Goal: Task Accomplishment & Management: Manage account settings

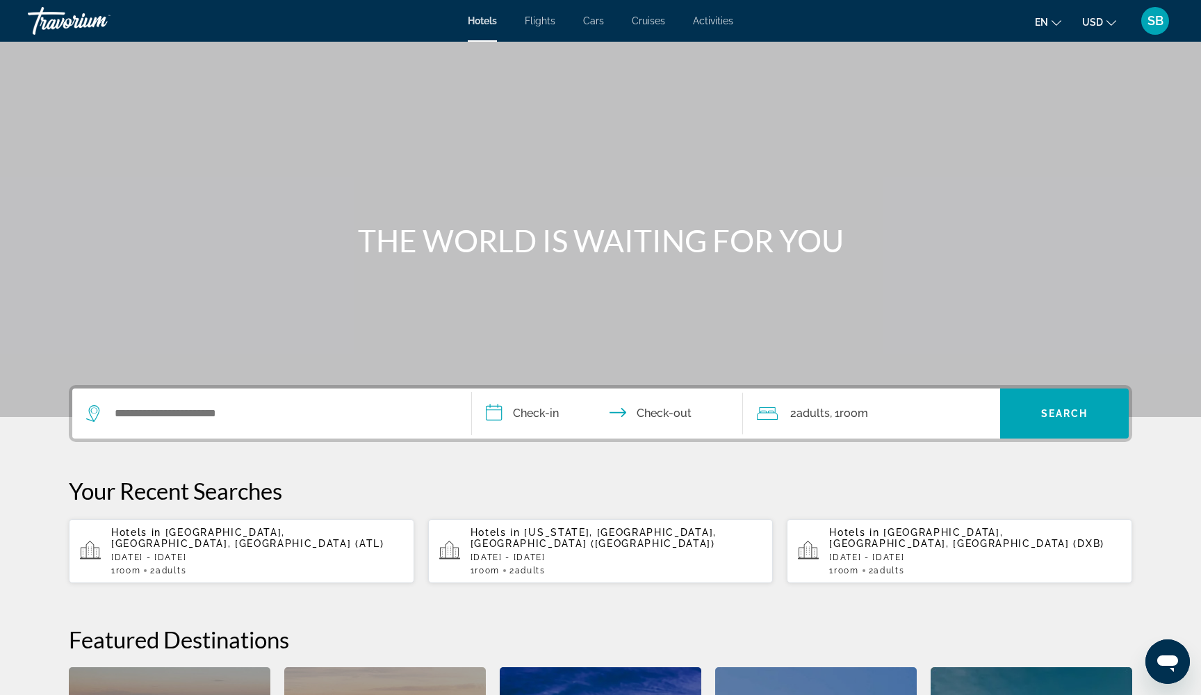
click at [1155, 17] on span "SB" at bounding box center [1155, 21] width 16 height 14
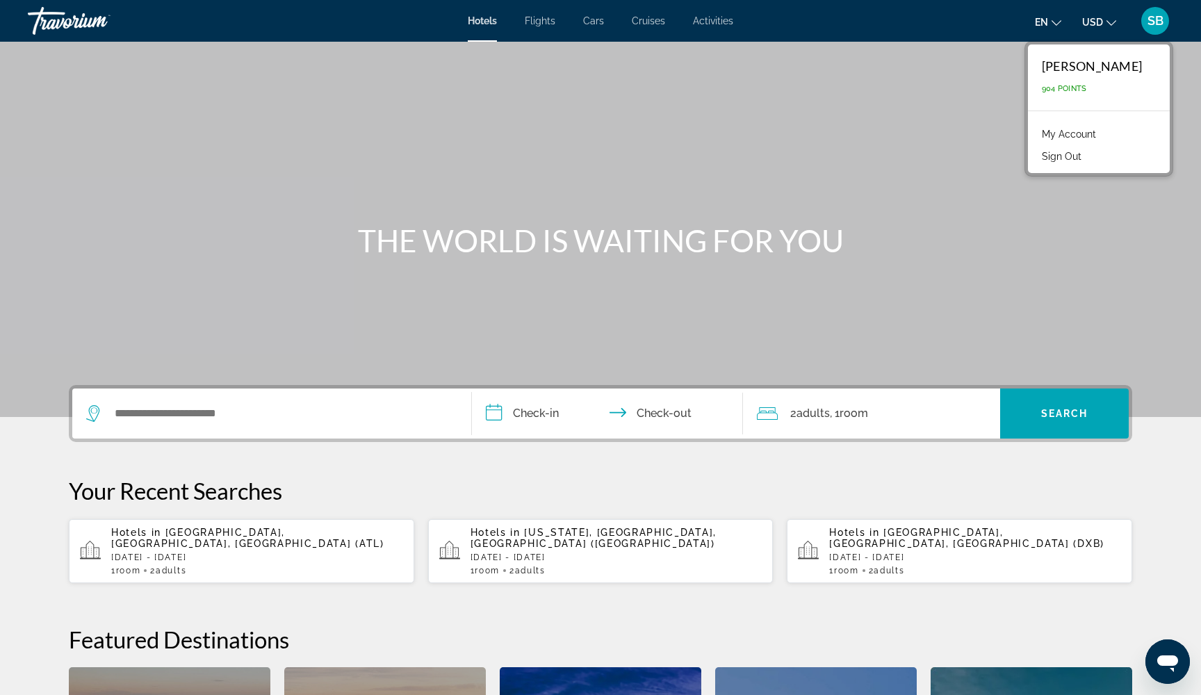
click at [1068, 133] on link "My Account" at bounding box center [1069, 134] width 68 height 18
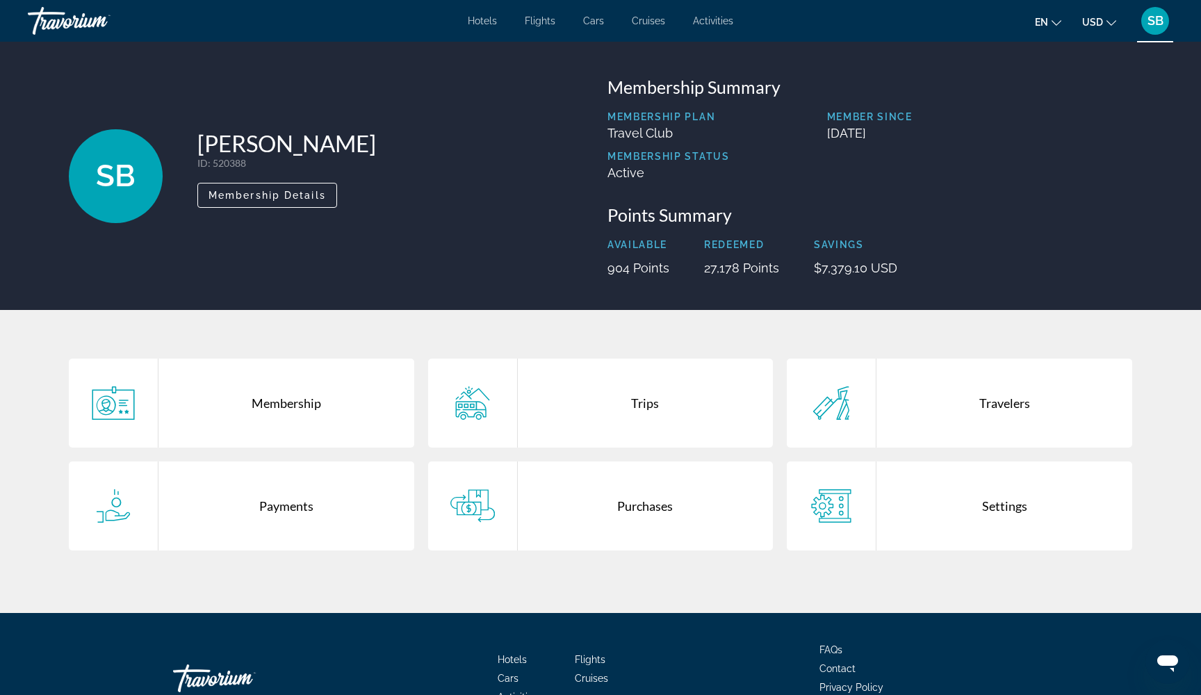
click at [562, 411] on div "Trips" at bounding box center [646, 403] width 256 height 89
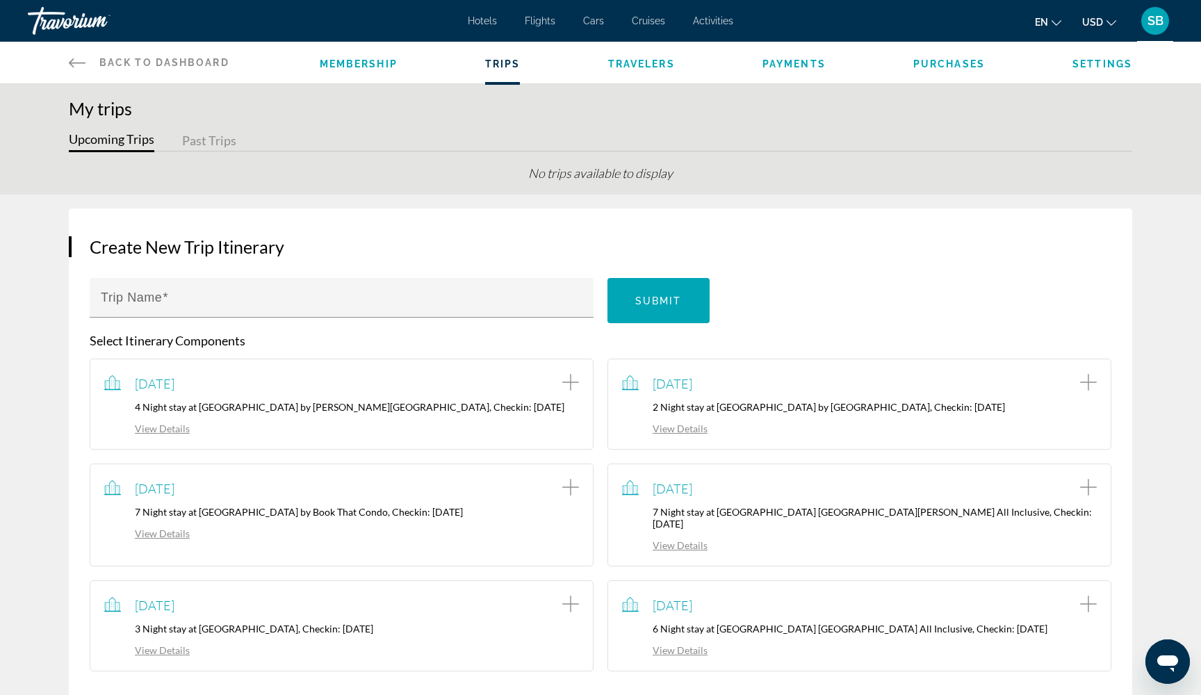
click at [944, 63] on span "Purchases" at bounding box center [949, 63] width 72 height 11
